Goal: Check status

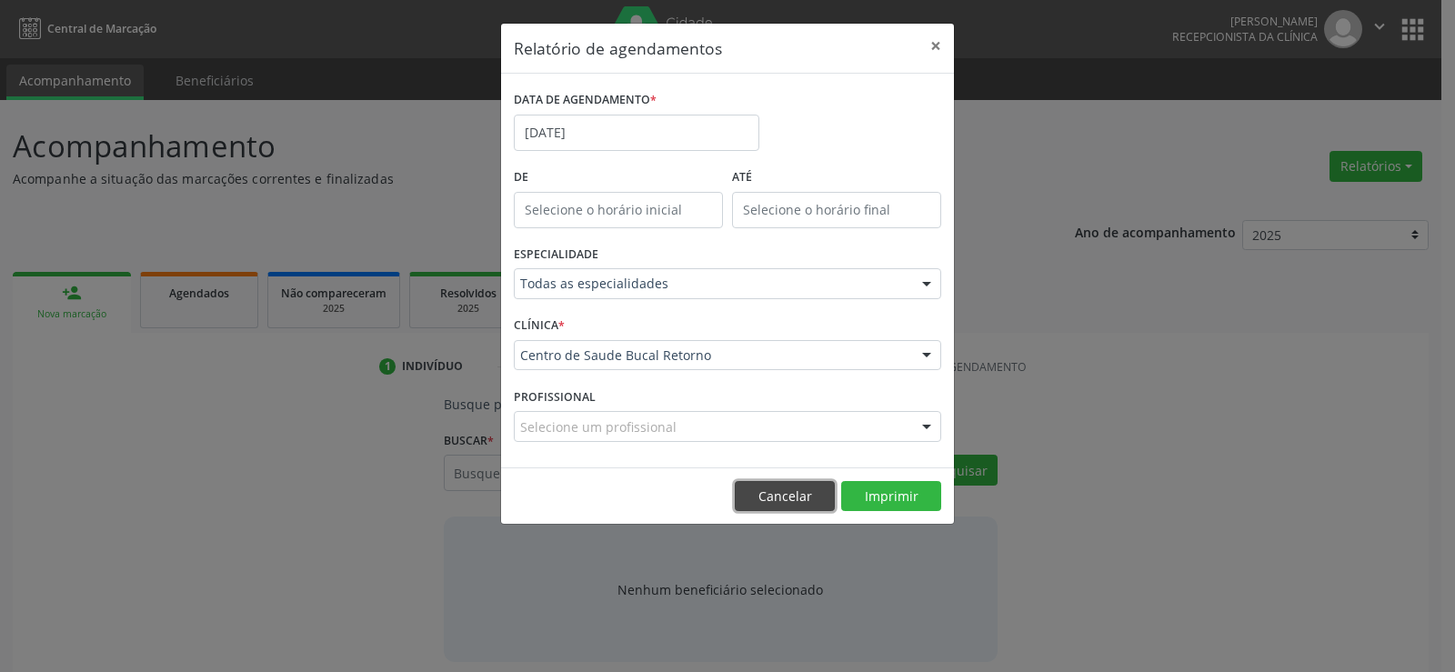
click at [783, 502] on button "Cancelar" at bounding box center [785, 496] width 100 height 31
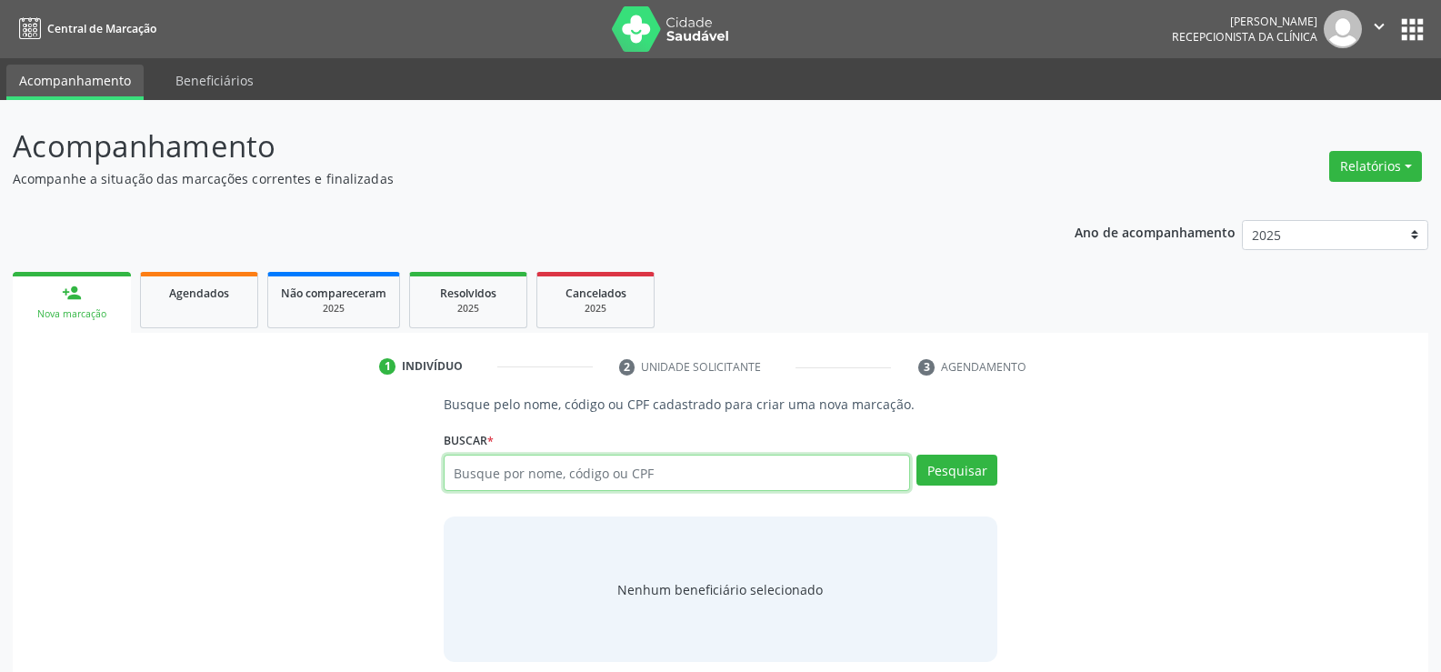
click at [477, 467] on input "text" at bounding box center [677, 473] width 466 height 36
type input "51094002453"
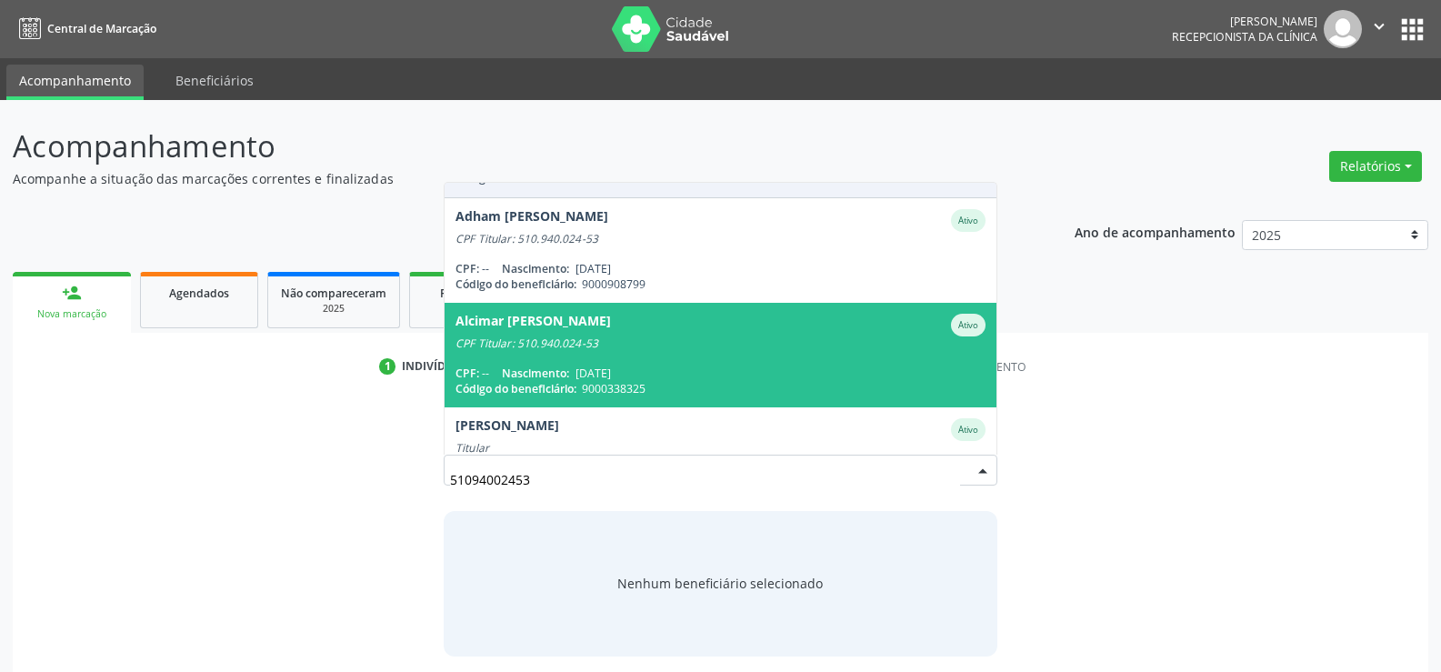
scroll to position [148, 0]
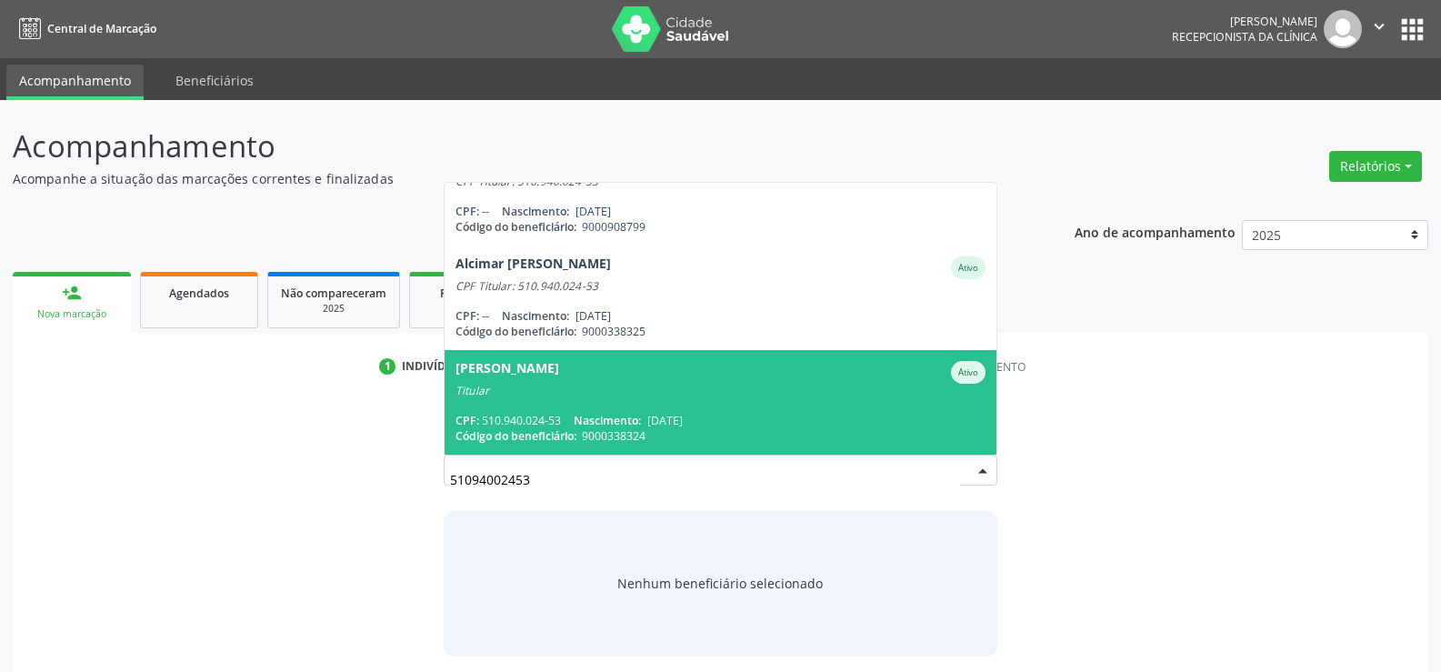
click at [523, 385] on div "Titular" at bounding box center [720, 391] width 530 height 15
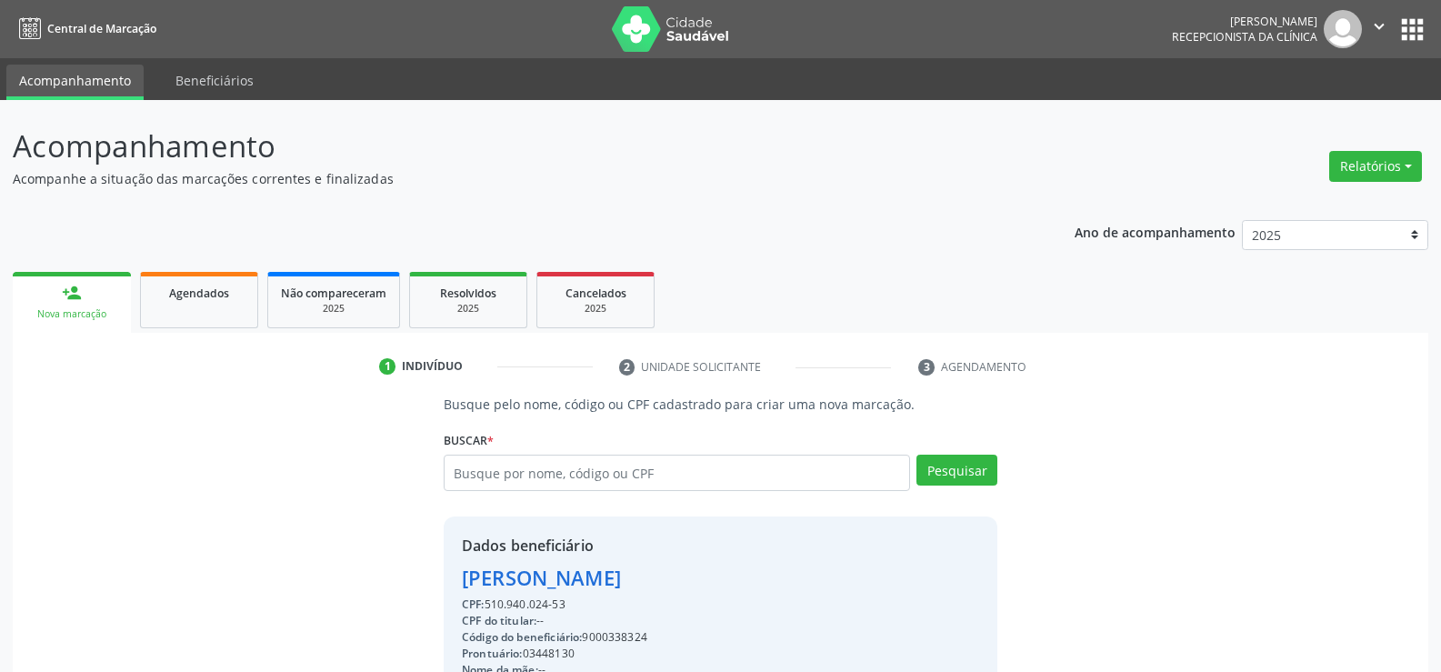
drag, startPoint x: 463, startPoint y: 575, endPoint x: 724, endPoint y: 584, distance: 261.1
click at [691, 584] on div "[PERSON_NAME]" at bounding box center [576, 578] width 229 height 30
copy div "[PERSON_NAME]"
click at [205, 289] on span "Agendados" at bounding box center [199, 292] width 60 height 15
select select "9"
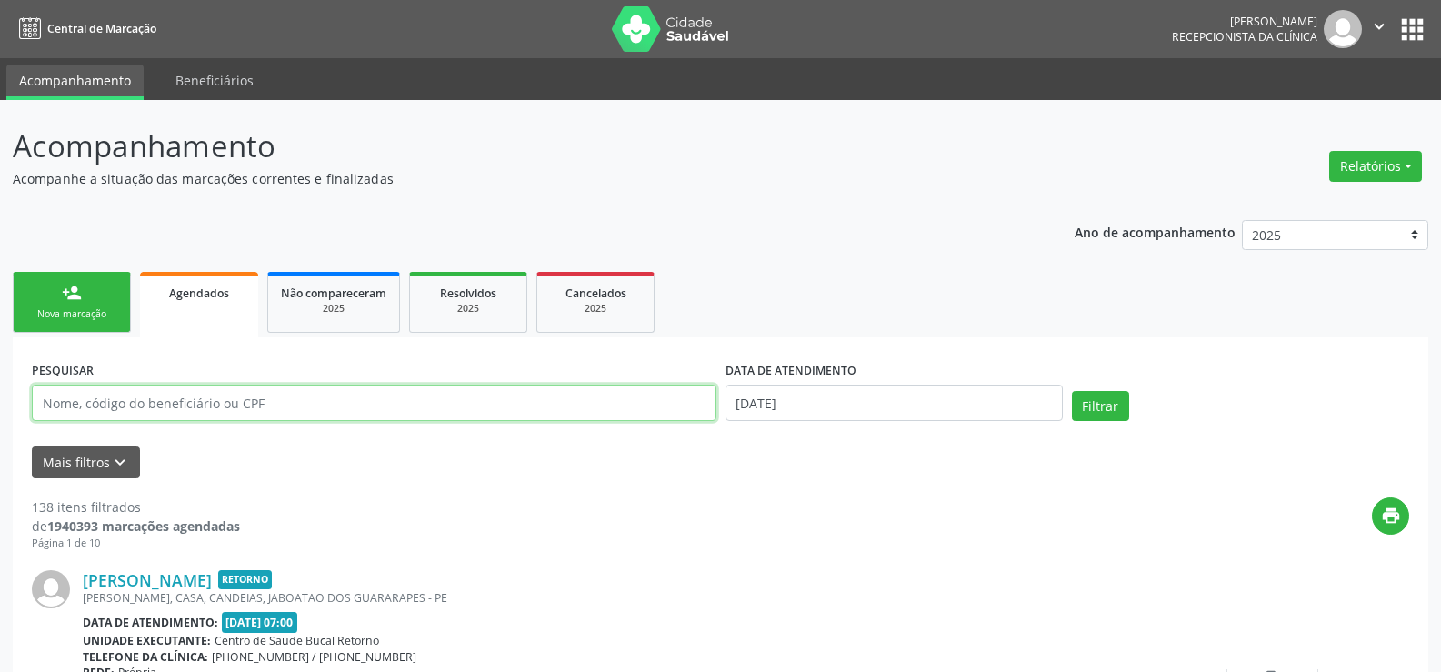
click at [224, 399] on input "text" at bounding box center [374, 403] width 685 height 36
paste input "[PERSON_NAME]"
type input "[PERSON_NAME]"
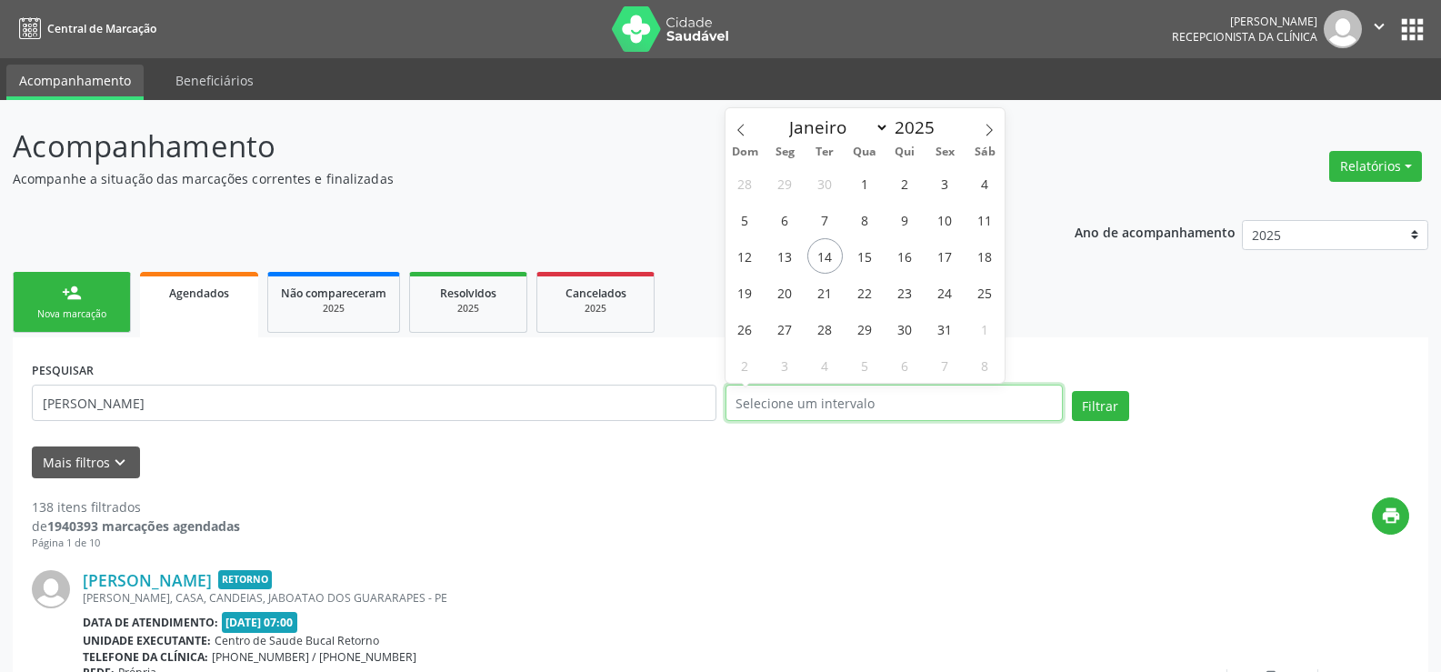
click at [1072, 391] on button "Filtrar" at bounding box center [1100, 406] width 57 height 31
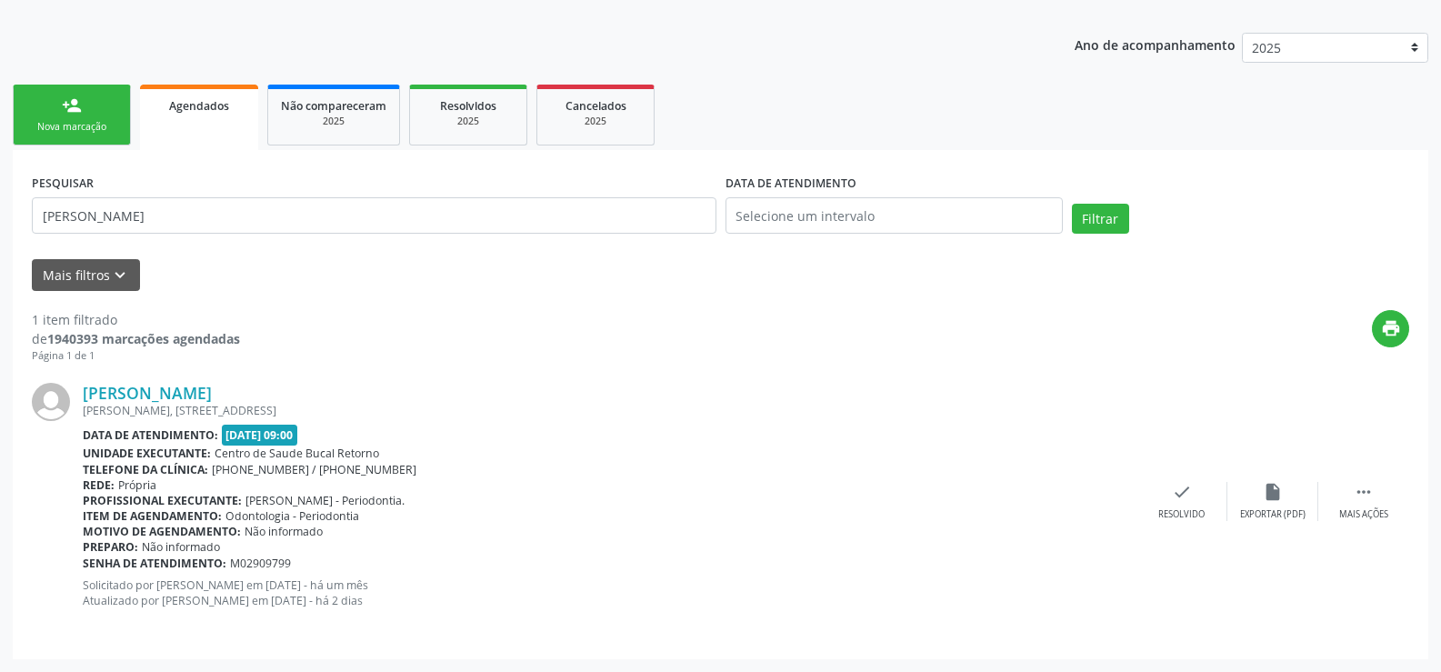
click at [71, 107] on div "person_add" at bounding box center [72, 105] width 20 height 20
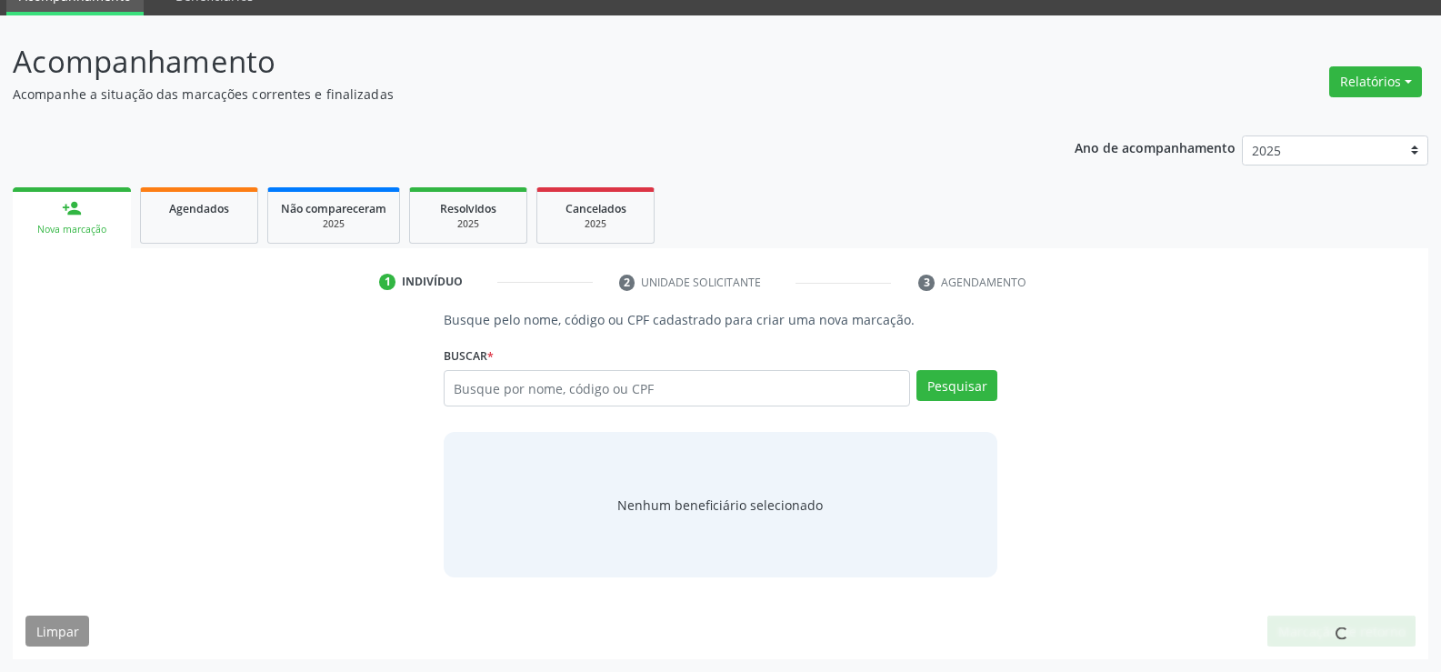
scroll to position [85, 0]
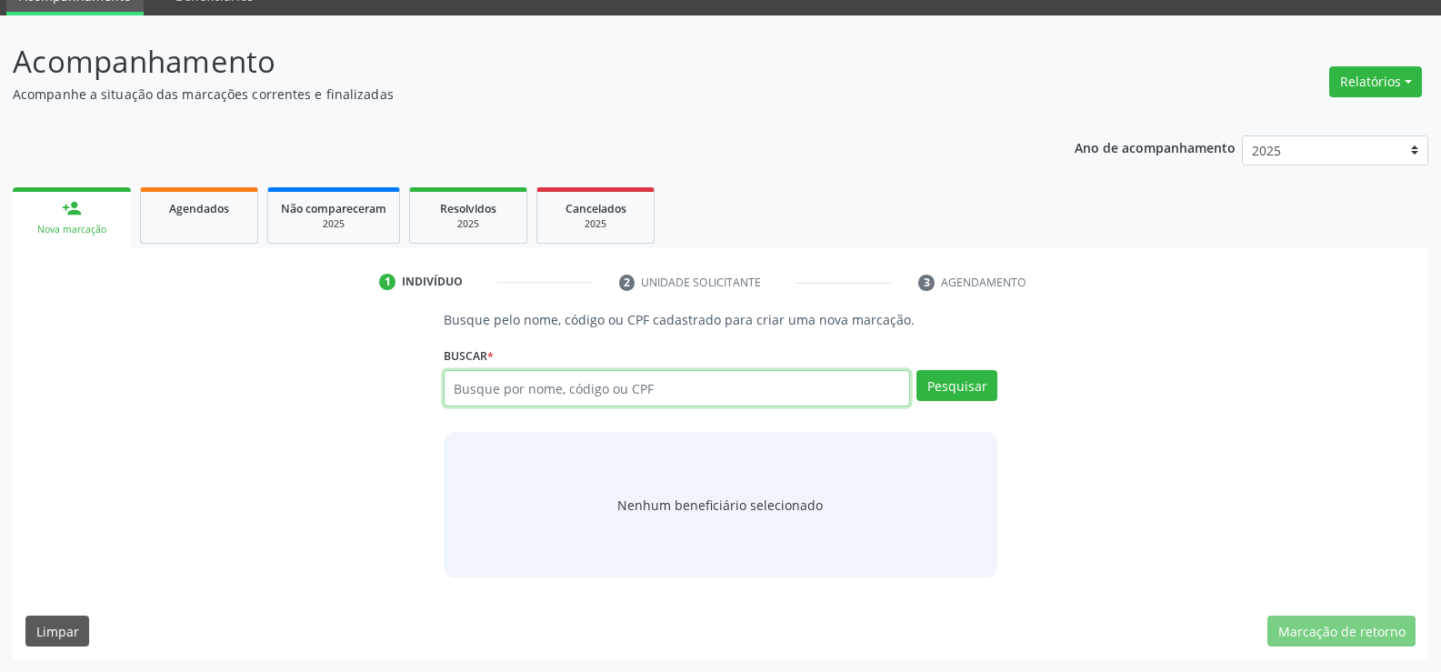
click at [605, 386] on input "text" at bounding box center [677, 388] width 466 height 36
type input "51094002453"
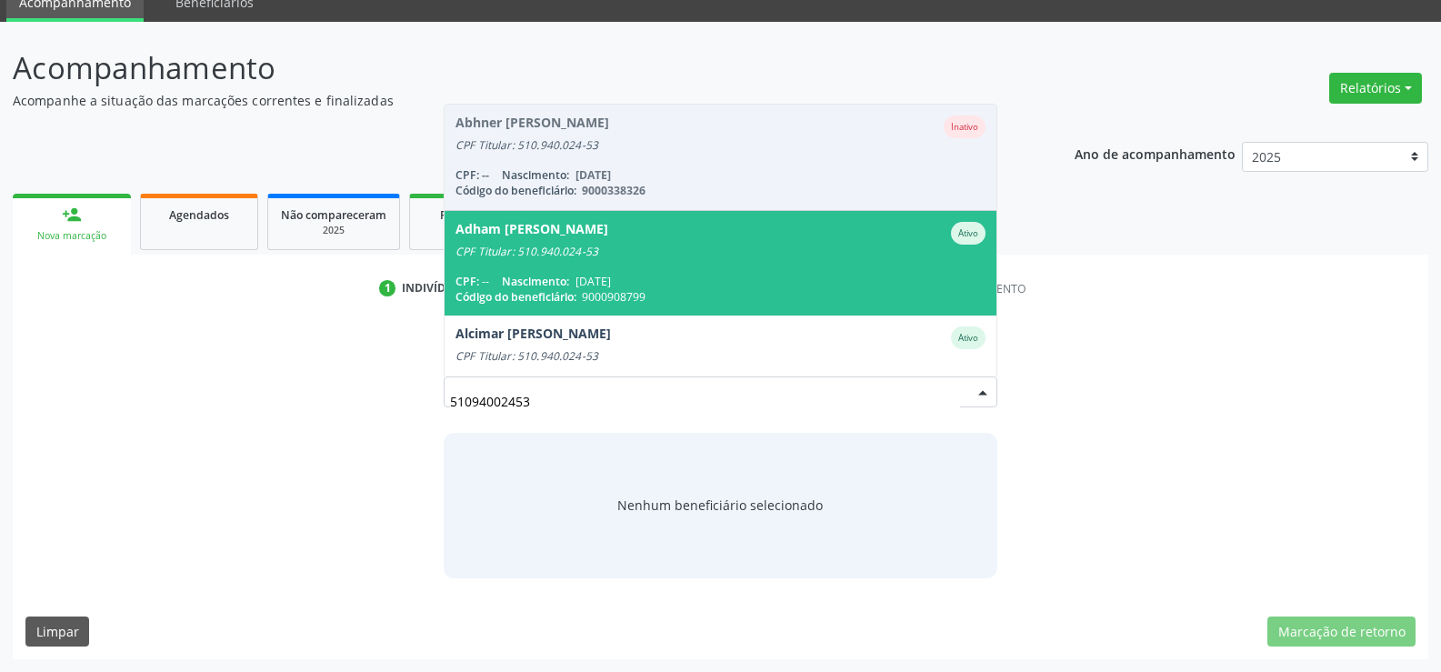
scroll to position [91, 0]
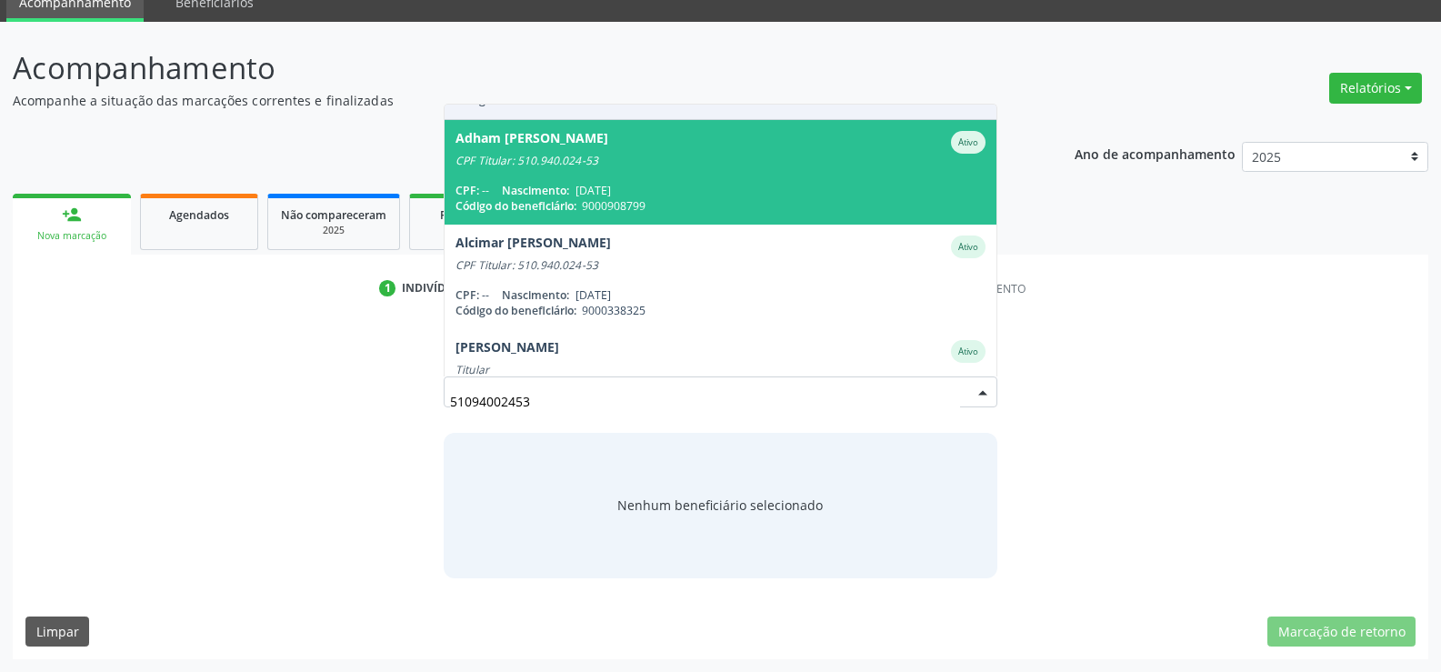
click at [549, 184] on span "Nascimento:" at bounding box center [535, 190] width 67 height 15
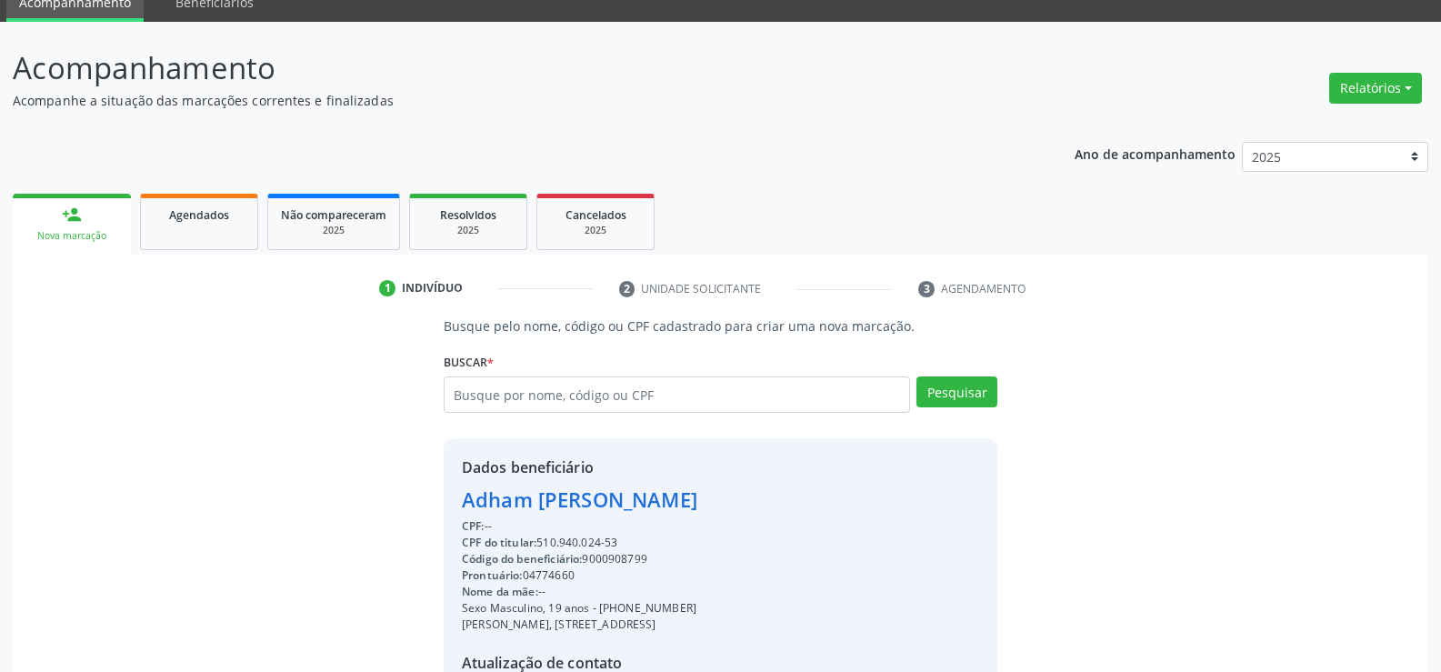
drag, startPoint x: 464, startPoint y: 501, endPoint x: 745, endPoint y: 512, distance: 282.0
click at [697, 512] on div "Adham [PERSON_NAME]" at bounding box center [579, 500] width 235 height 30
copy div "Adham [PERSON_NAME]"
click at [185, 240] on link "Agendados" at bounding box center [199, 222] width 118 height 56
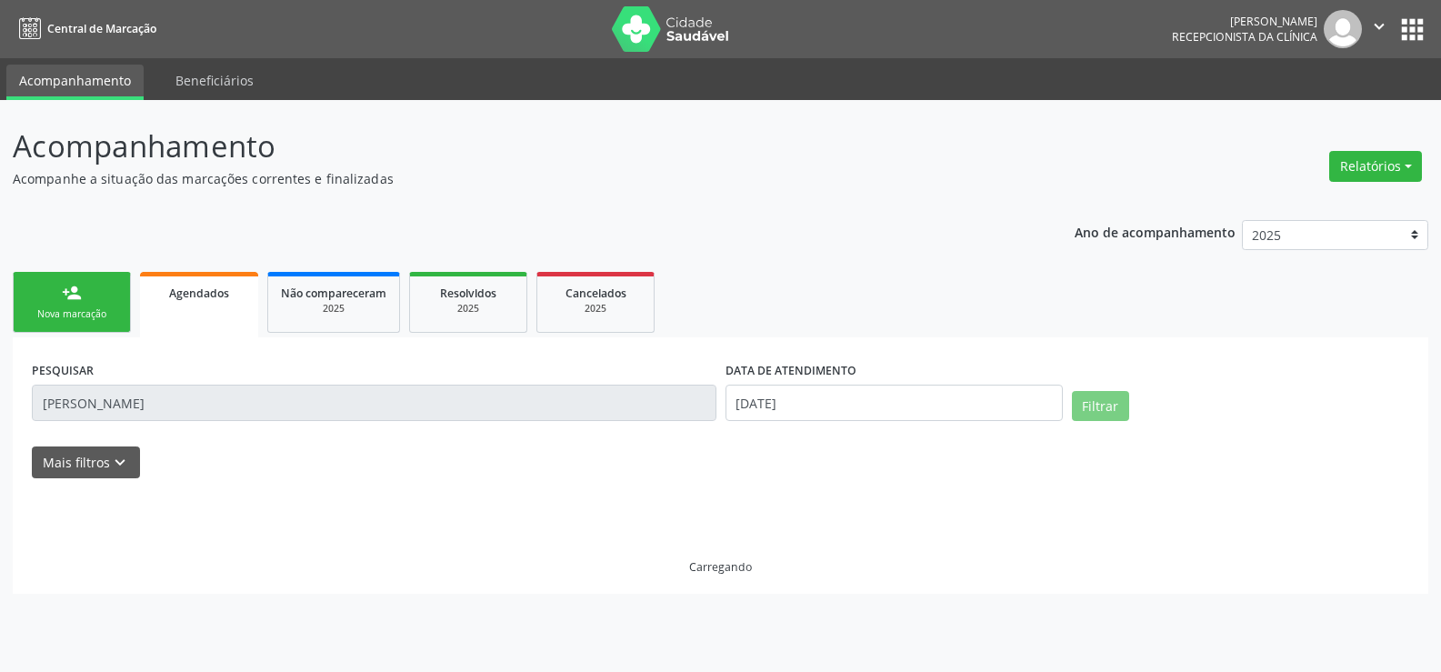
scroll to position [0, 0]
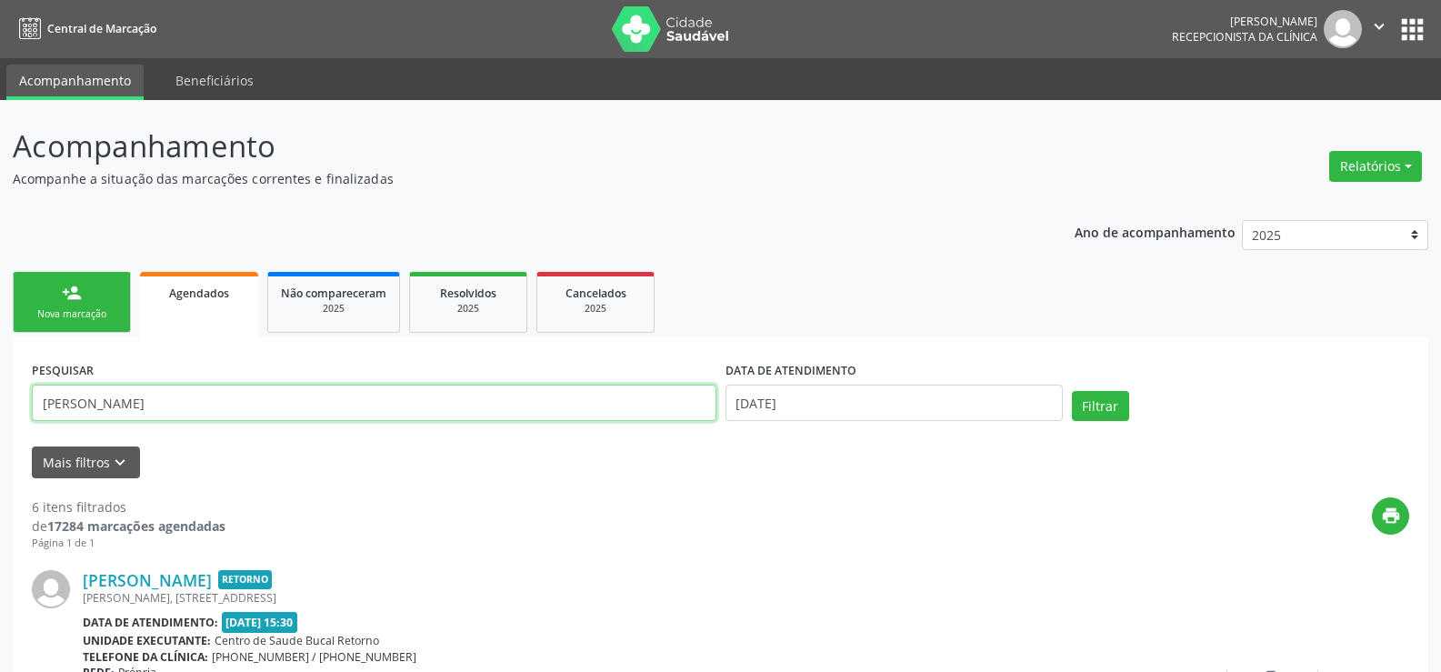
click at [255, 404] on input "[PERSON_NAME]" at bounding box center [374, 403] width 685 height 36
drag, startPoint x: 255, startPoint y: 404, endPoint x: 11, endPoint y: 380, distance: 245.7
paste input "Adham [PERSON_NAME]"
type input "Adham [PERSON_NAME]"
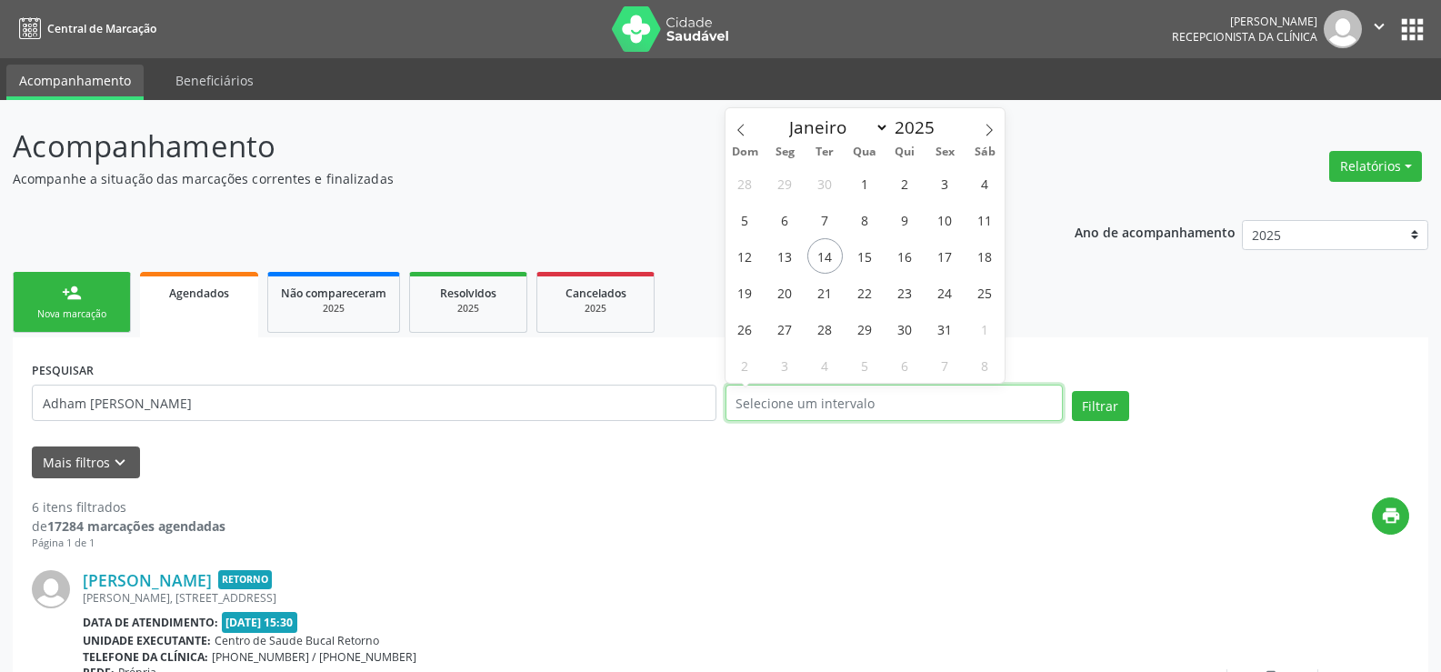
click at [1072, 391] on button "Filtrar" at bounding box center [1100, 406] width 57 height 31
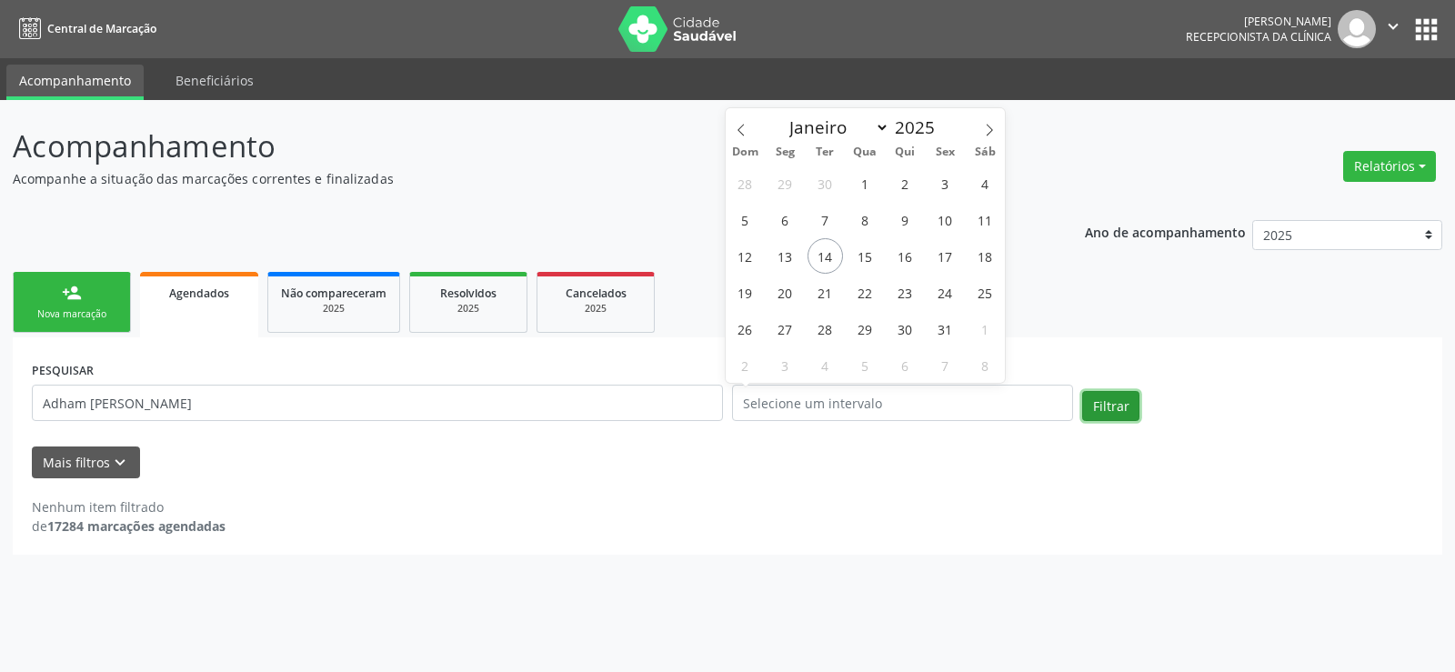
click at [1123, 404] on button "Filtrar" at bounding box center [1110, 406] width 57 height 31
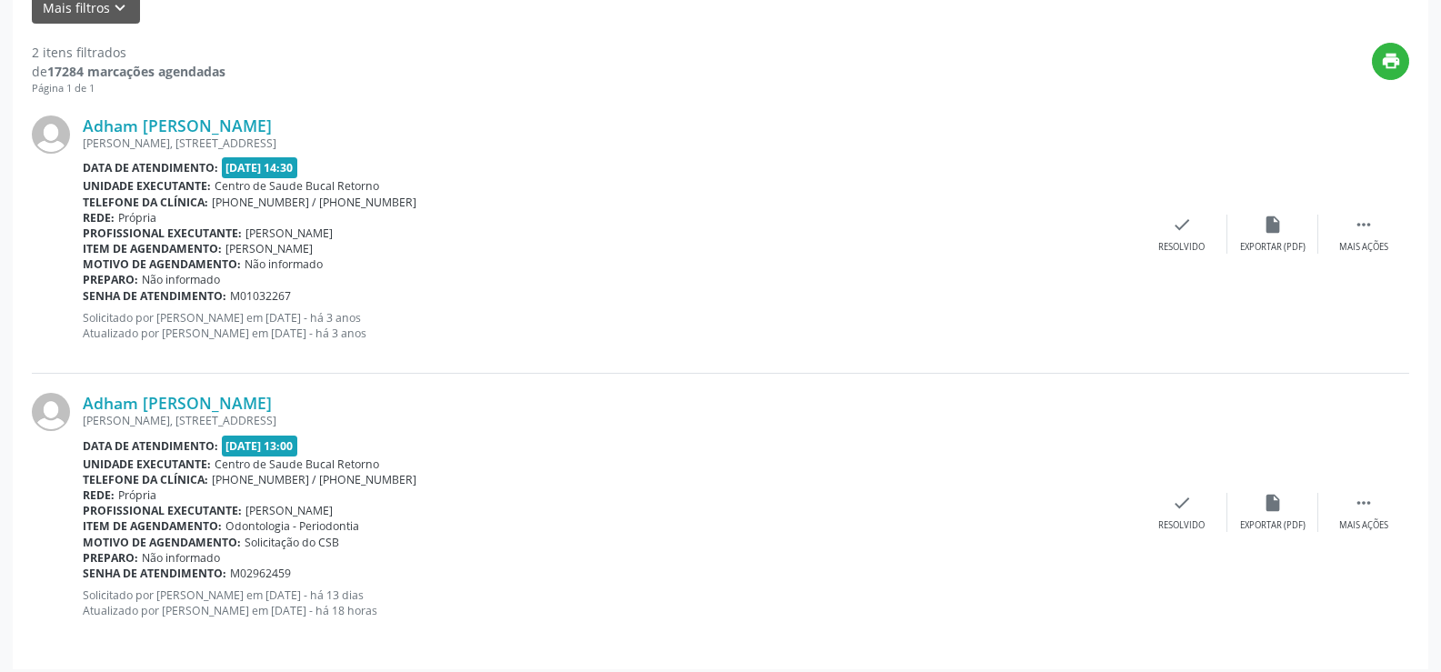
scroll to position [465, 0]
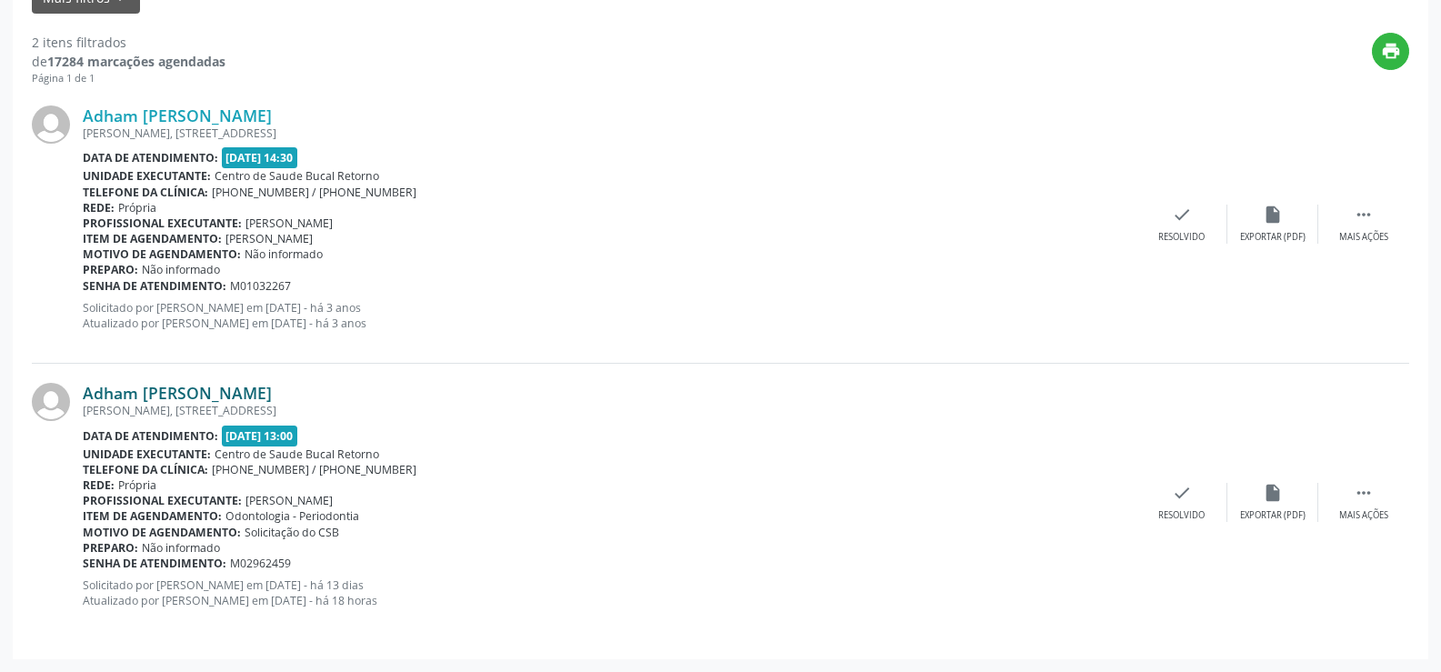
click at [270, 398] on link "Adham [PERSON_NAME]" at bounding box center [177, 393] width 189 height 20
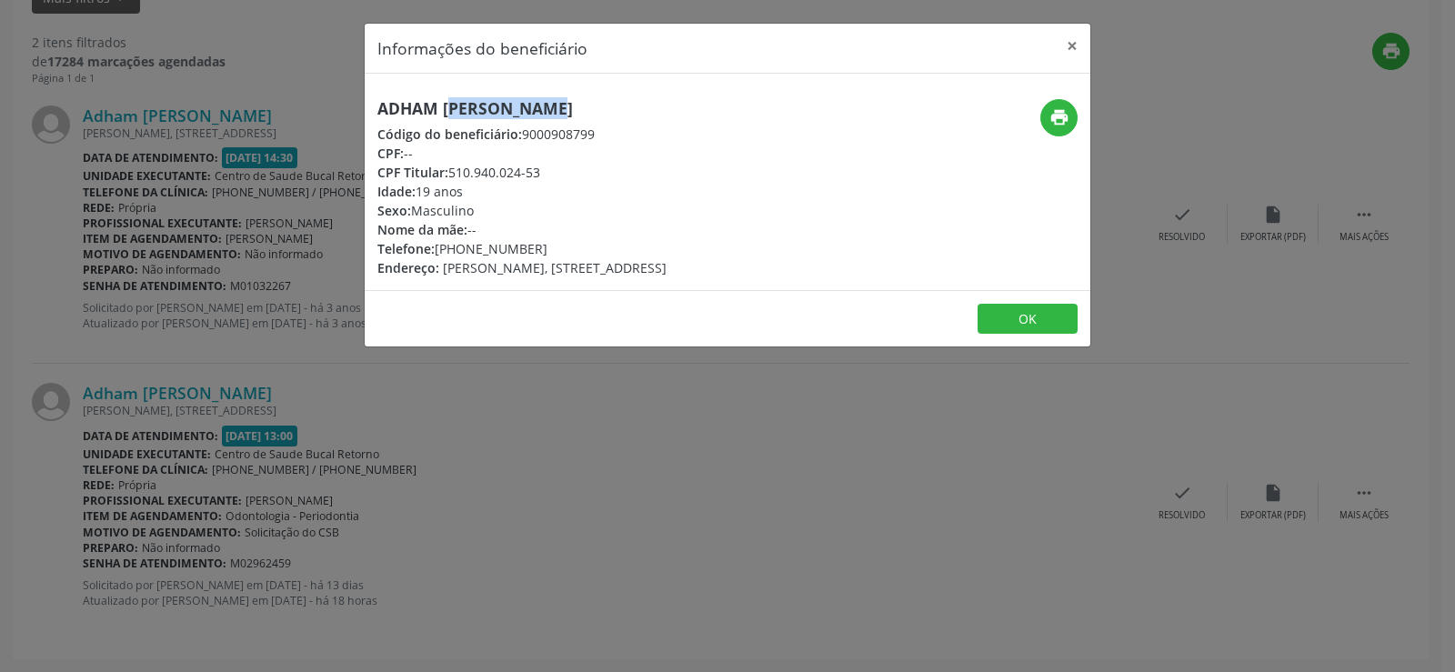
drag, startPoint x: 485, startPoint y: 108, endPoint x: 368, endPoint y: 100, distance: 117.6
click at [368, 100] on div "Adham [PERSON_NAME] Código do beneficiário: 9000908799 CPF: -- CPF Titular: 510…" at bounding box center [607, 188] width 484 height 178
copy h5 "[PERSON_NAME]"
click at [1075, 35] on button "×" at bounding box center [1072, 46] width 36 height 45
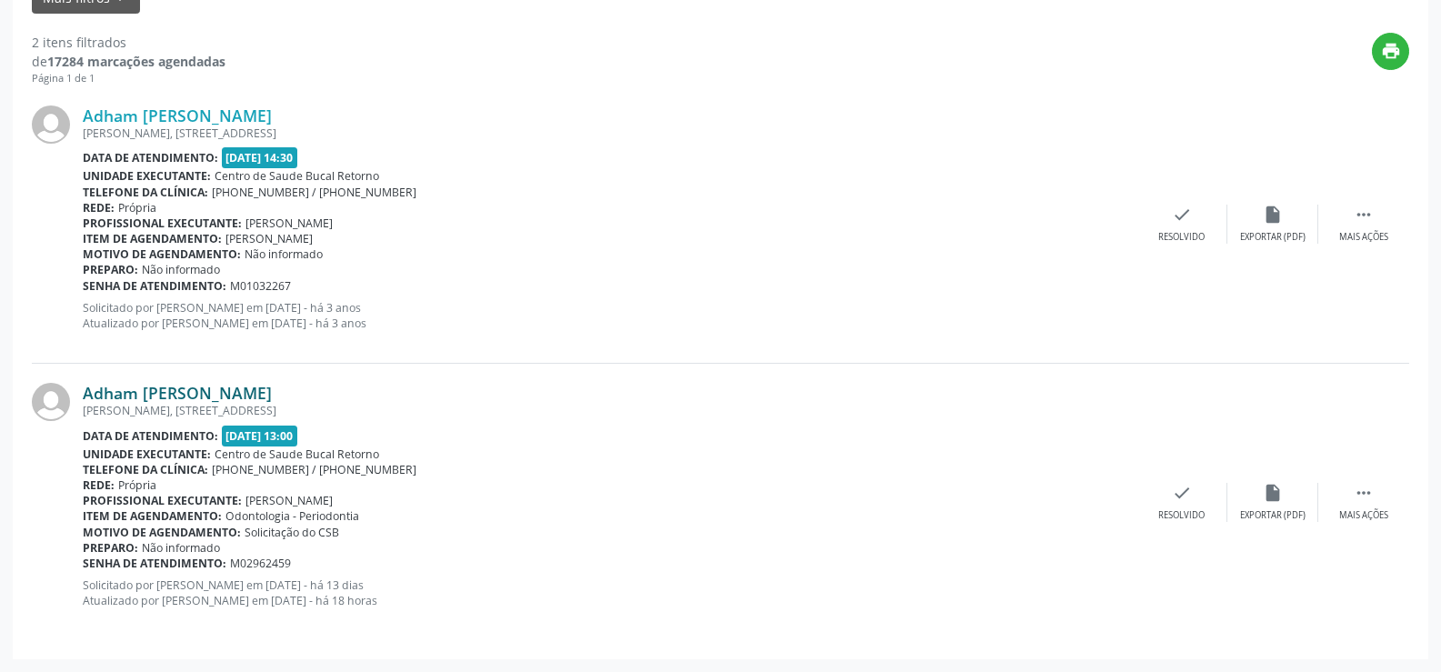
click at [164, 394] on link "Adham [PERSON_NAME]" at bounding box center [177, 393] width 189 height 20
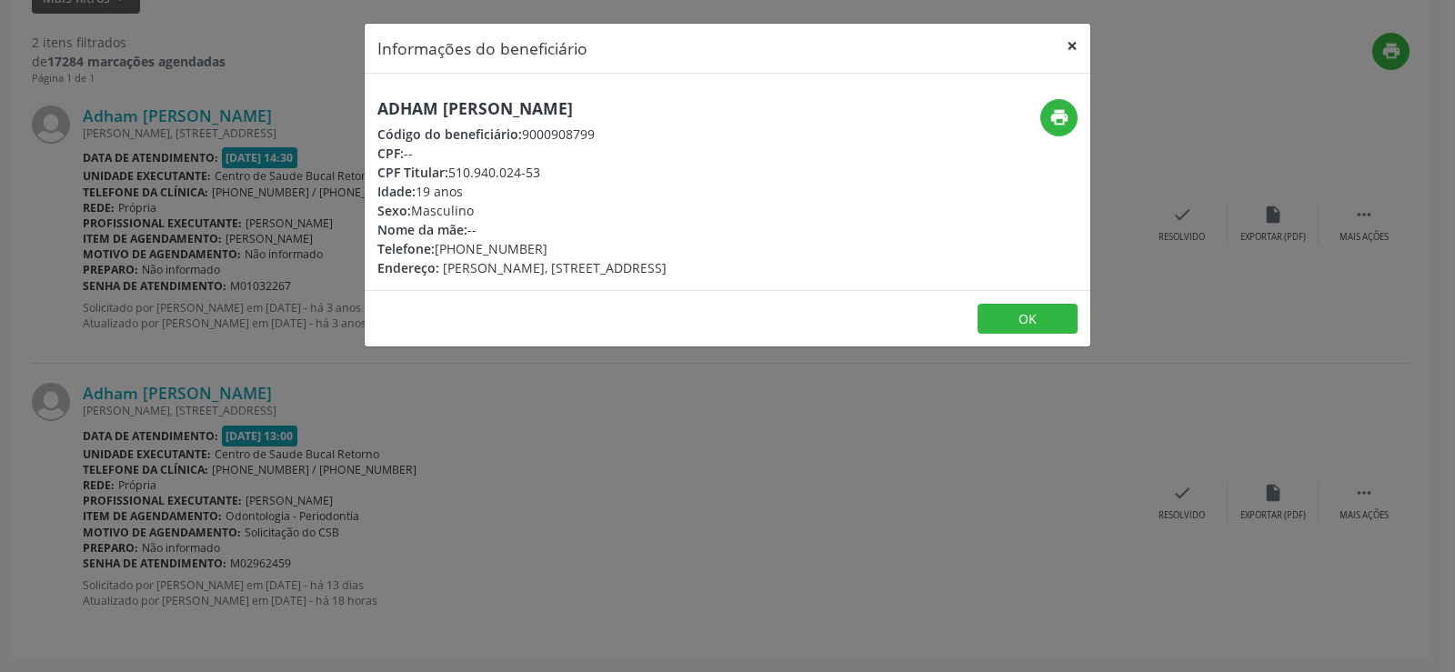
click at [1074, 46] on button "×" at bounding box center [1072, 46] width 36 height 45
